Goal: Check status: Check status

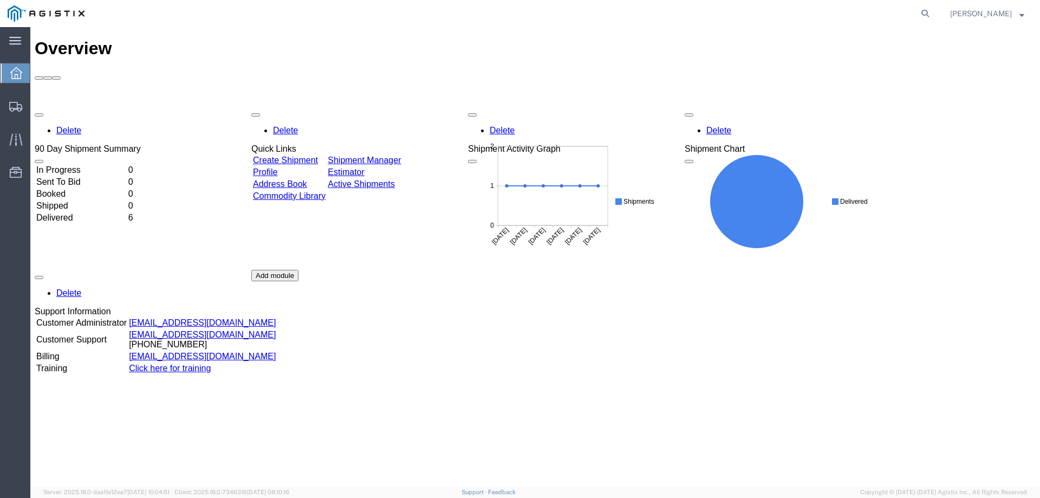
click at [385, 156] on link "Shipment Manager" at bounding box center [364, 160] width 73 height 9
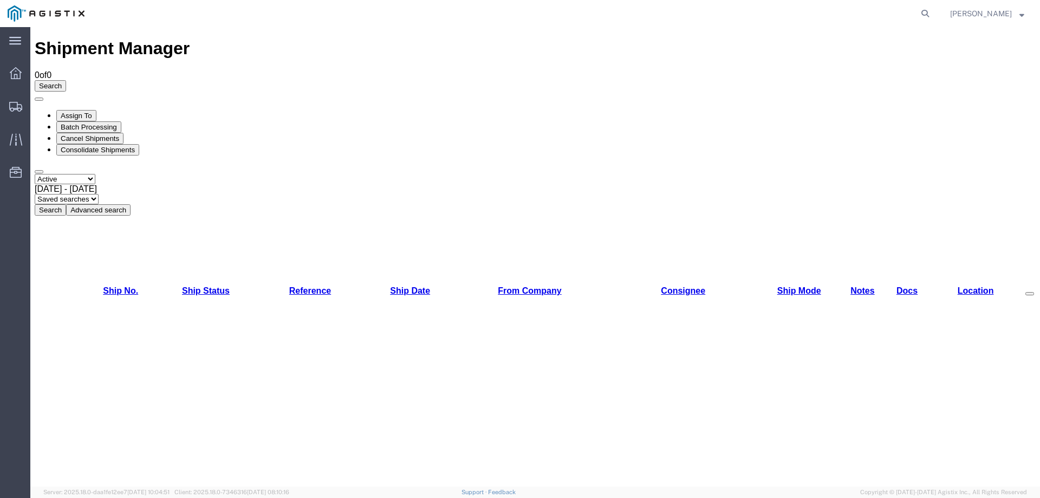
click at [95, 174] on select "Select status Active All Shipments Approved Booked Canceled Delivered Denied Ne…" at bounding box center [65, 179] width 61 height 10
click at [35, 174] on select "Select status Active All Shipments Approved Booked Canceled Delivered Denied Ne…" at bounding box center [65, 179] width 61 height 10
click at [169, 184] on div "[DATE] - [DATE]" at bounding box center [535, 189] width 1001 height 10
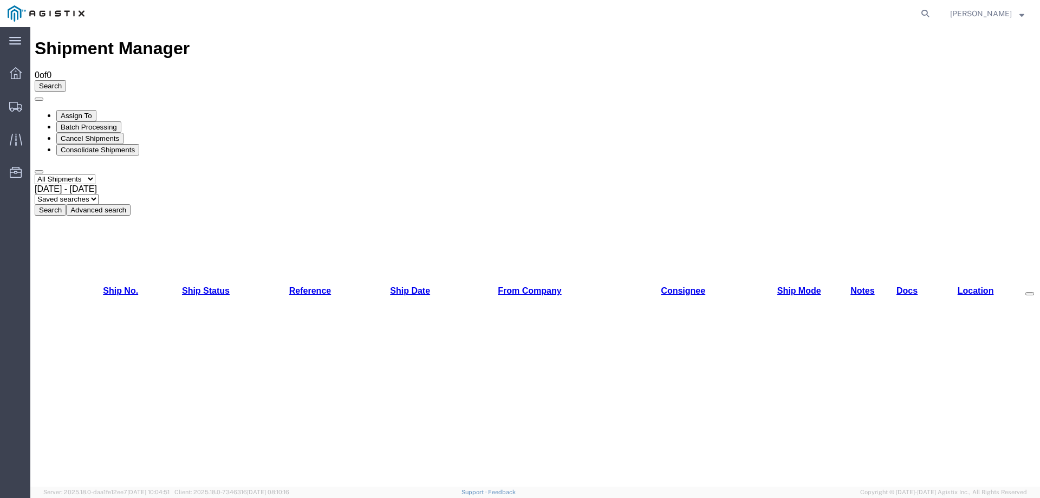
click at [97, 184] on span "[DATE] - [DATE]" at bounding box center [66, 188] width 62 height 9
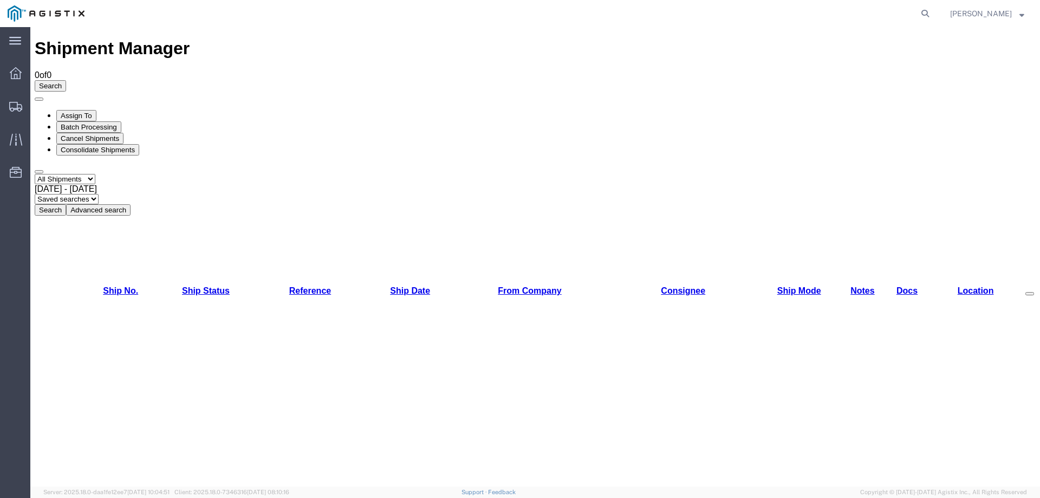
click at [95, 174] on select "Select status Active All Shipments Approved Booked Canceled Delivered Denied Ne…" at bounding box center [65, 179] width 61 height 10
select select "DELIVERED"
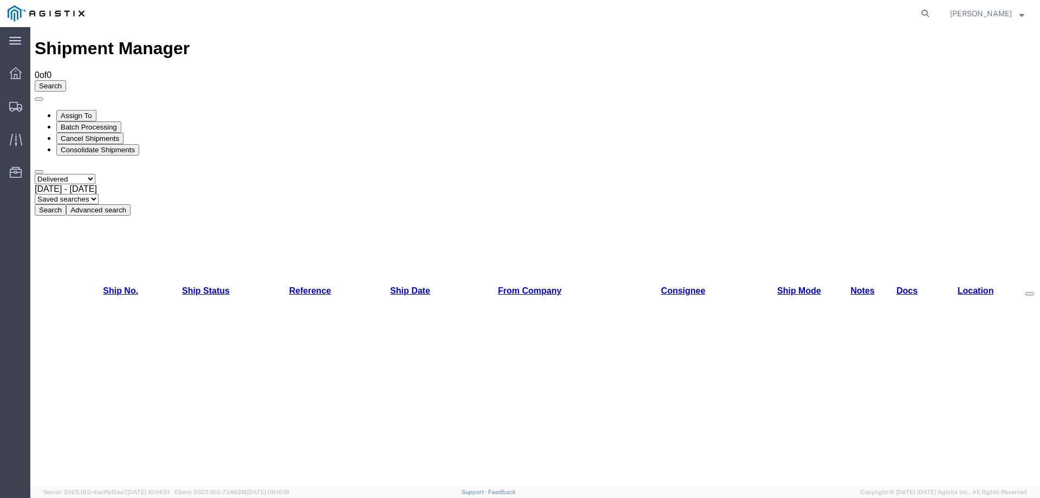
click at [35, 174] on select "Select status Active All Shipments Approved Booked Canceled Delivered Denied Ne…" at bounding box center [65, 179] width 61 height 10
click at [66, 204] on button "Search" at bounding box center [50, 209] width 31 height 11
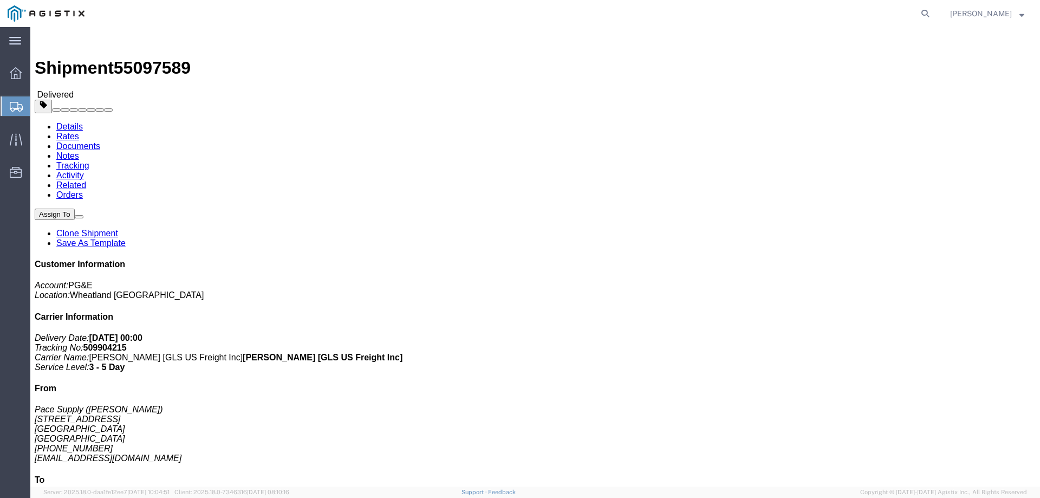
click link "Documents"
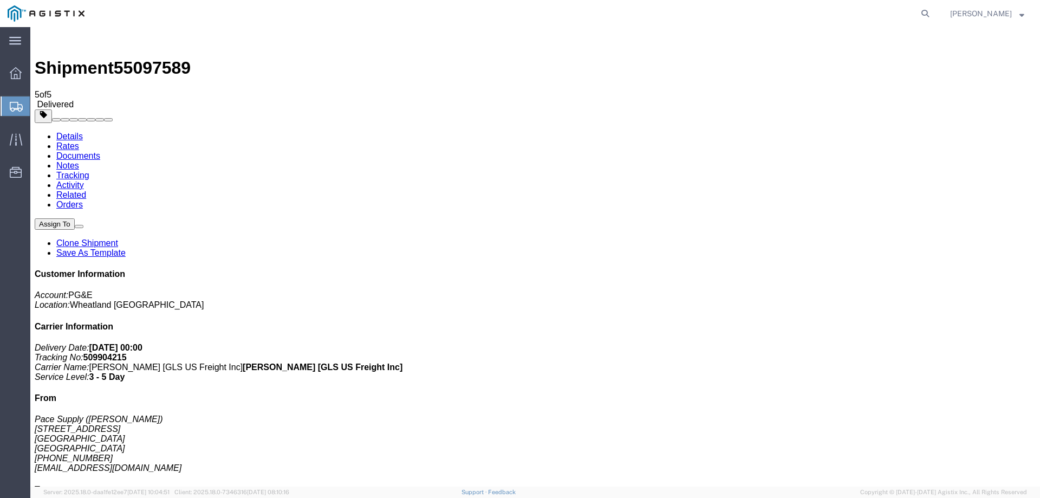
click at [44, 40] on img at bounding box center [41, 37] width 13 height 13
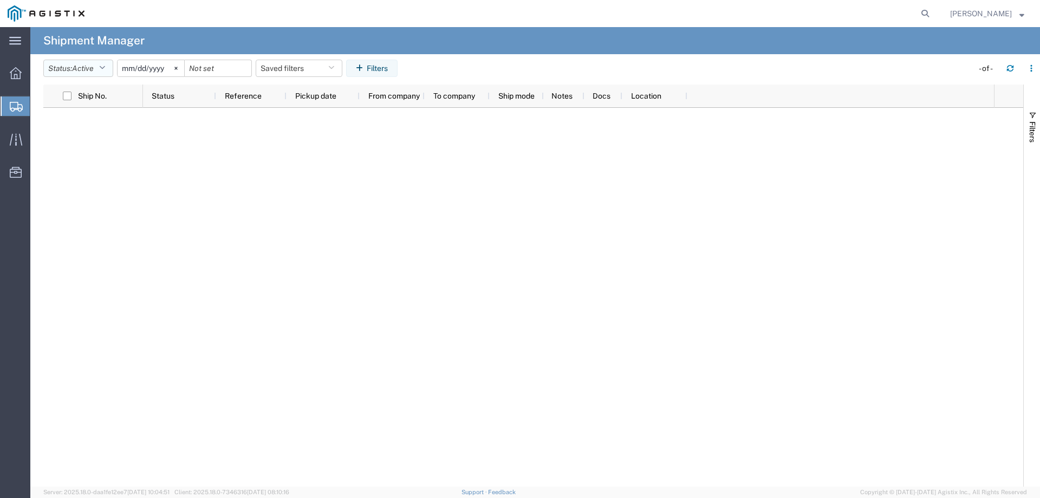
click at [104, 68] on icon "button" at bounding box center [102, 68] width 6 height 8
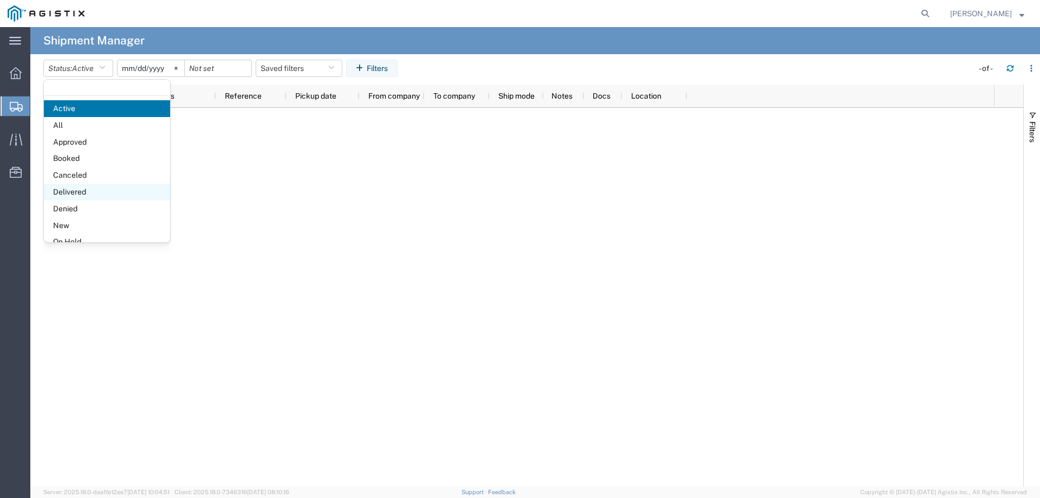
click at [70, 190] on span "Delivered" at bounding box center [107, 192] width 126 height 17
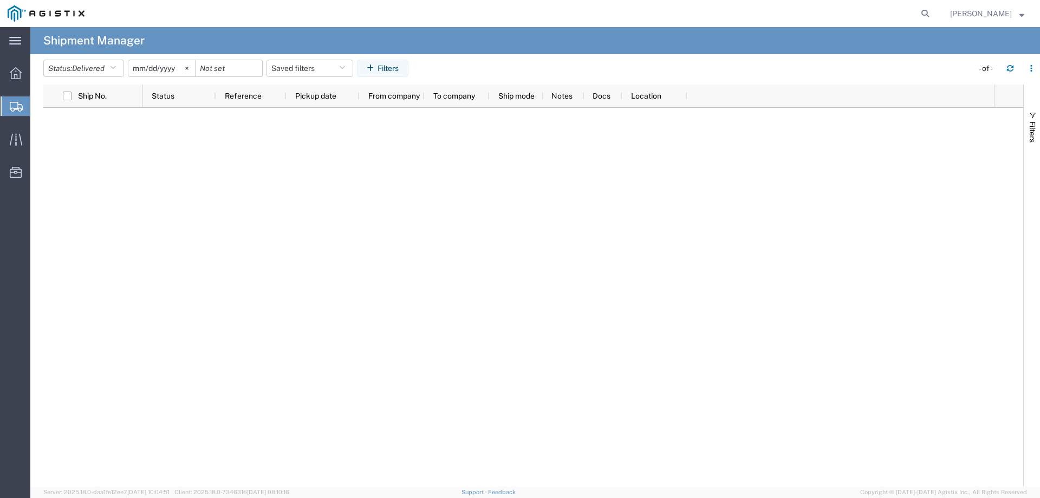
click at [167, 68] on input "[DATE]" at bounding box center [161, 68] width 67 height 16
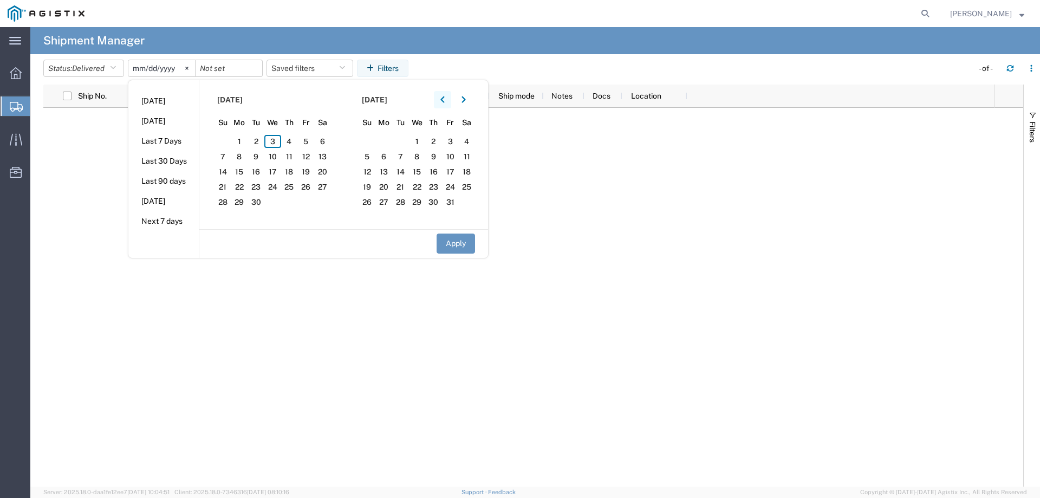
click at [440, 101] on button "button" at bounding box center [442, 99] width 17 height 17
click at [442, 101] on button "button" at bounding box center [442, 99] width 17 height 17
click at [444, 100] on icon "button" at bounding box center [443, 100] width 4 height 8
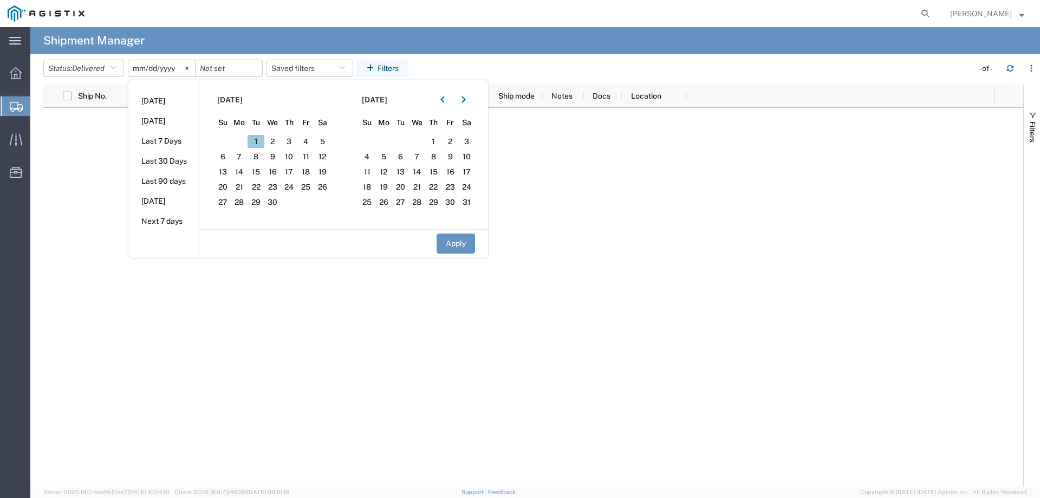
click at [257, 143] on span "1" at bounding box center [256, 141] width 17 height 13
click at [452, 245] on button "Apply" at bounding box center [456, 244] width 38 height 20
type input "[DATE]"
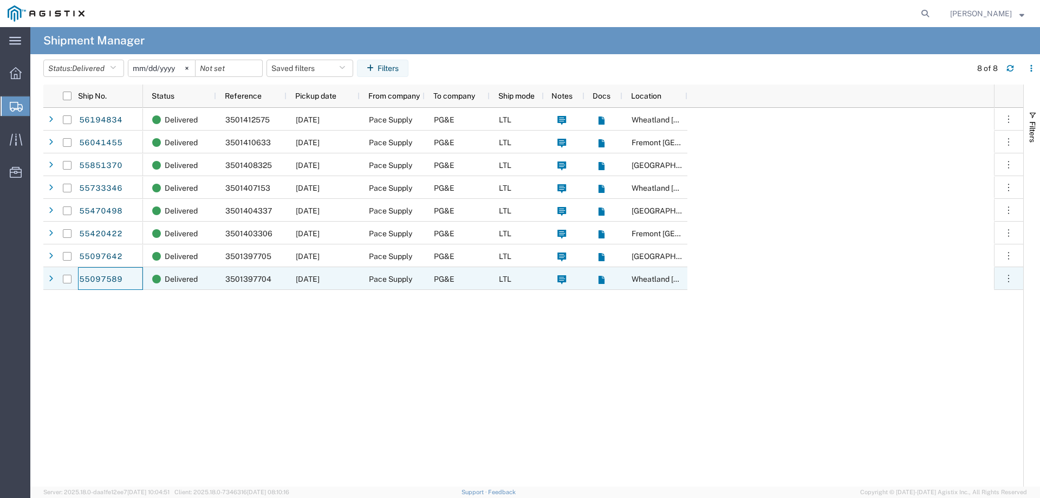
click at [123, 272] on div "55097589" at bounding box center [110, 278] width 65 height 23
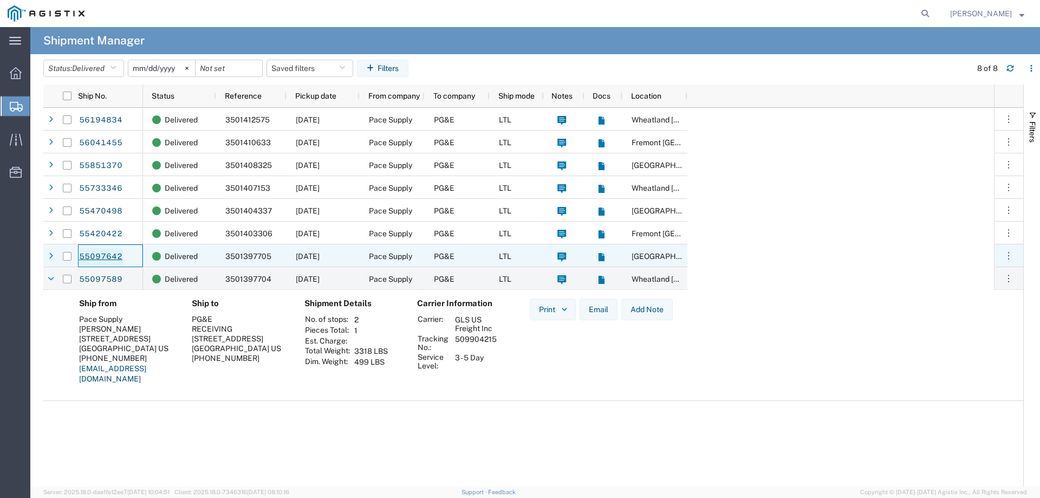
click at [112, 258] on link "55097642" at bounding box center [101, 256] width 44 height 17
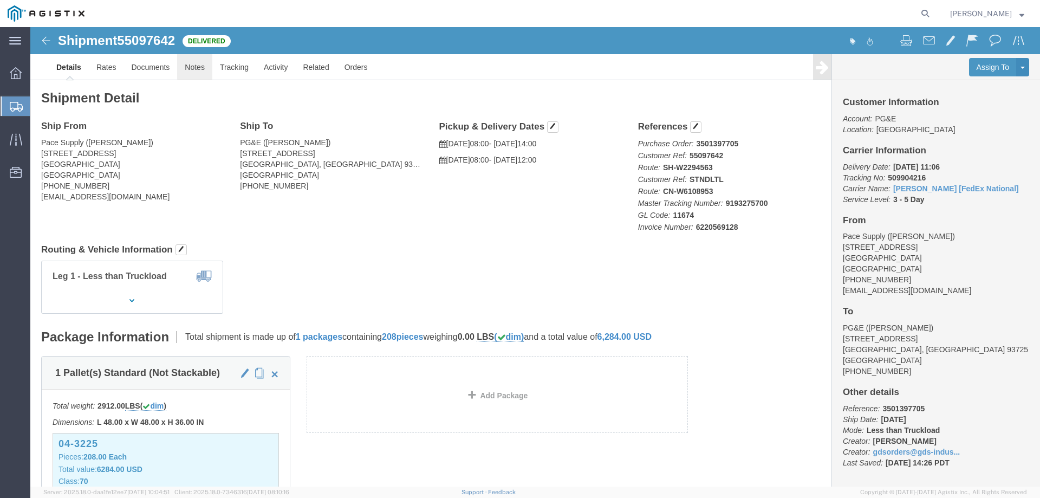
click link "Notes"
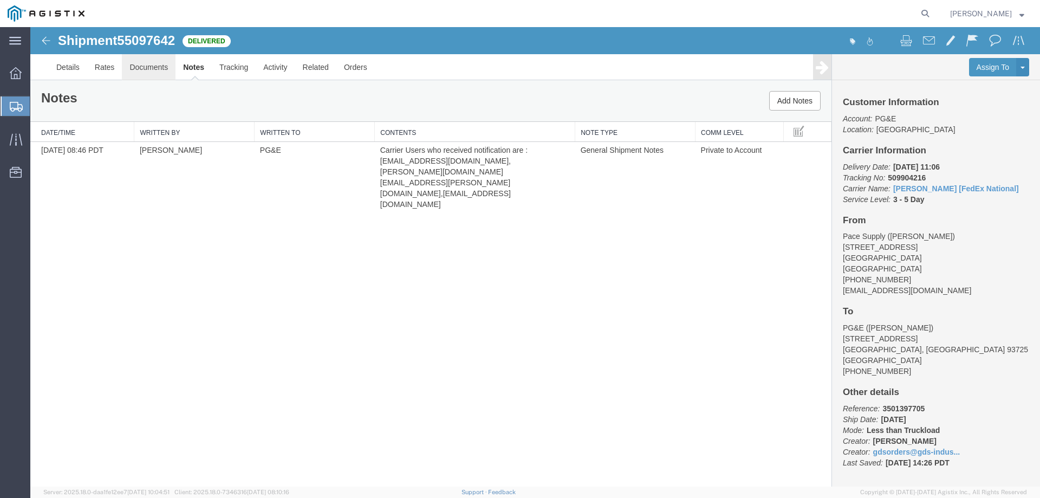
click at [152, 70] on link "Documents" at bounding box center [149, 67] width 54 height 26
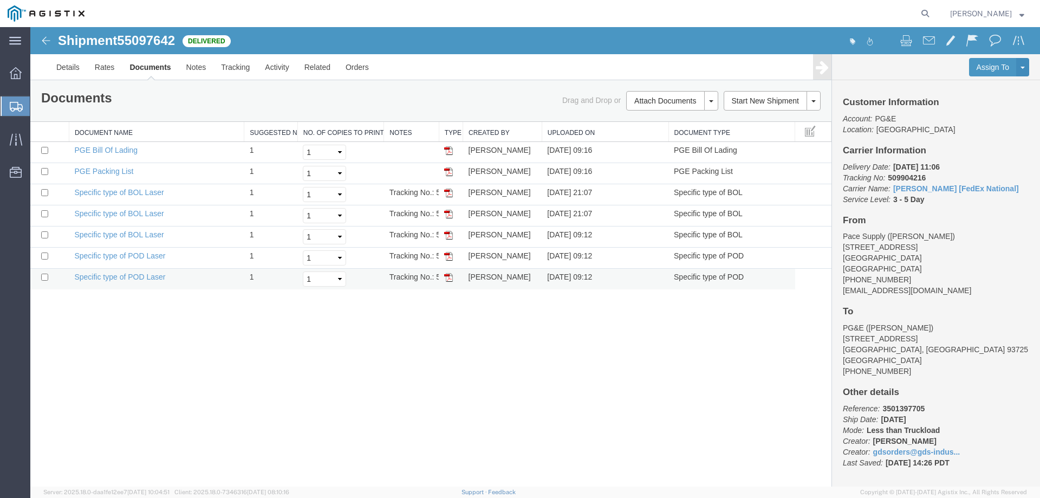
click at [445, 276] on img at bounding box center [448, 277] width 9 height 9
click at [447, 259] on img at bounding box center [448, 256] width 9 height 9
